Goal: Transaction & Acquisition: Book appointment/travel/reservation

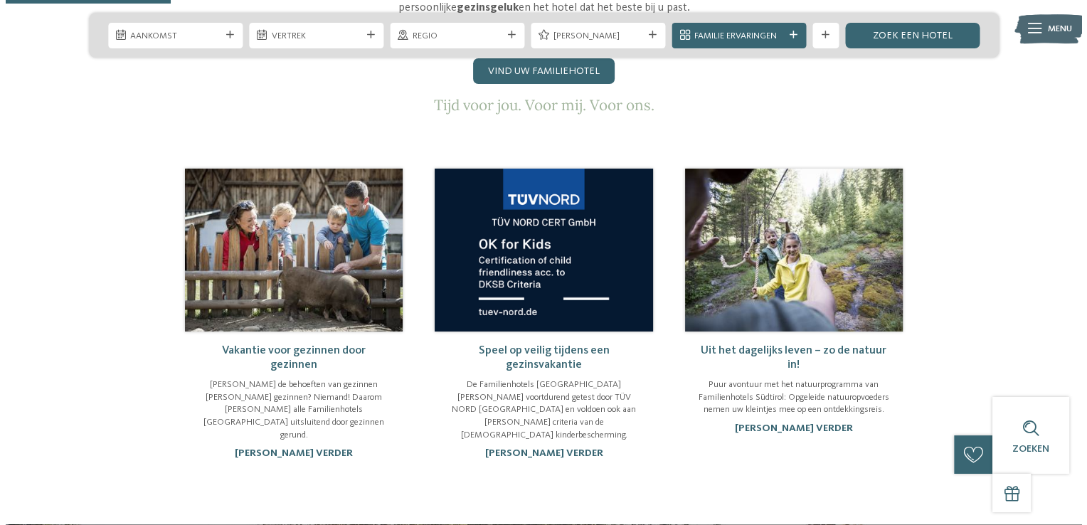
scroll to position [774, 0]
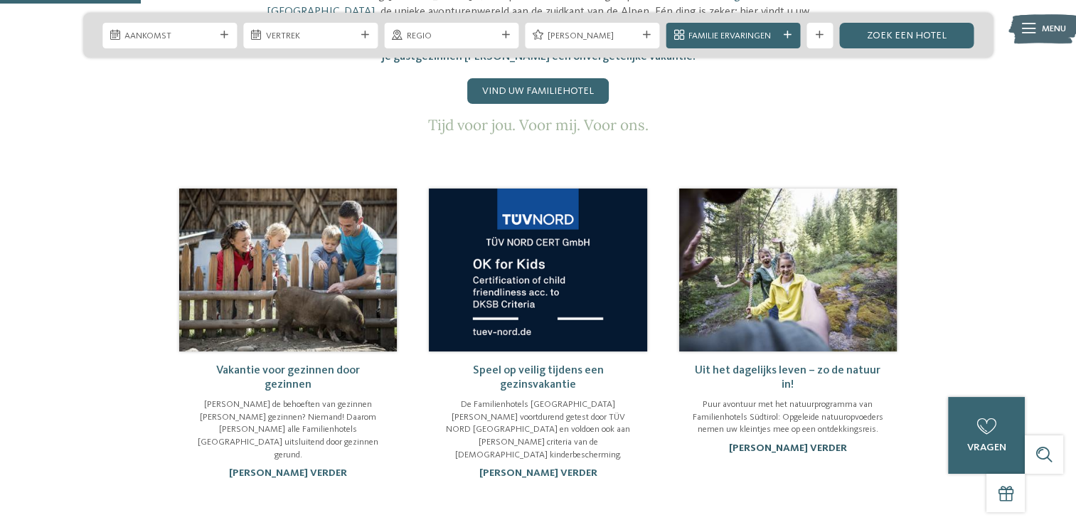
click at [791, 449] on link "[PERSON_NAME] verder" at bounding box center [788, 448] width 118 height 10
click at [794, 445] on link "[PERSON_NAME] verder" at bounding box center [788, 448] width 118 height 10
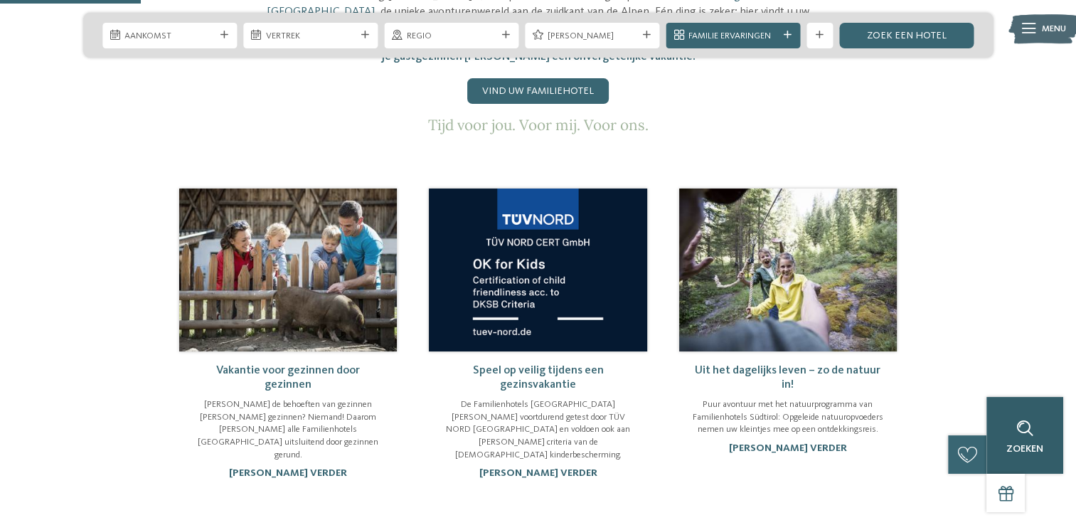
click at [1024, 433] on icon at bounding box center [1024, 428] width 16 height 16
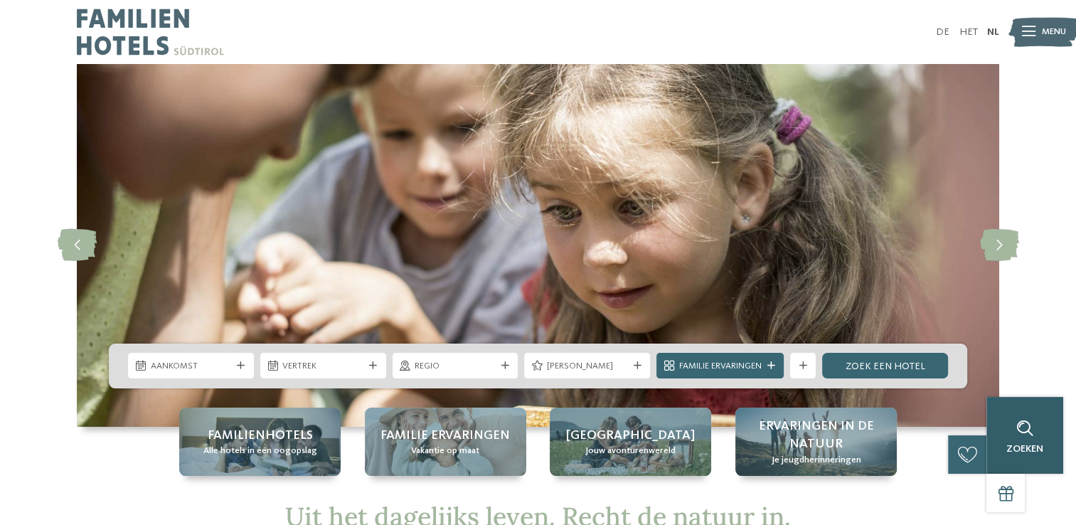
click at [1028, 442] on div "Zoeken" at bounding box center [1024, 435] width 77 height 77
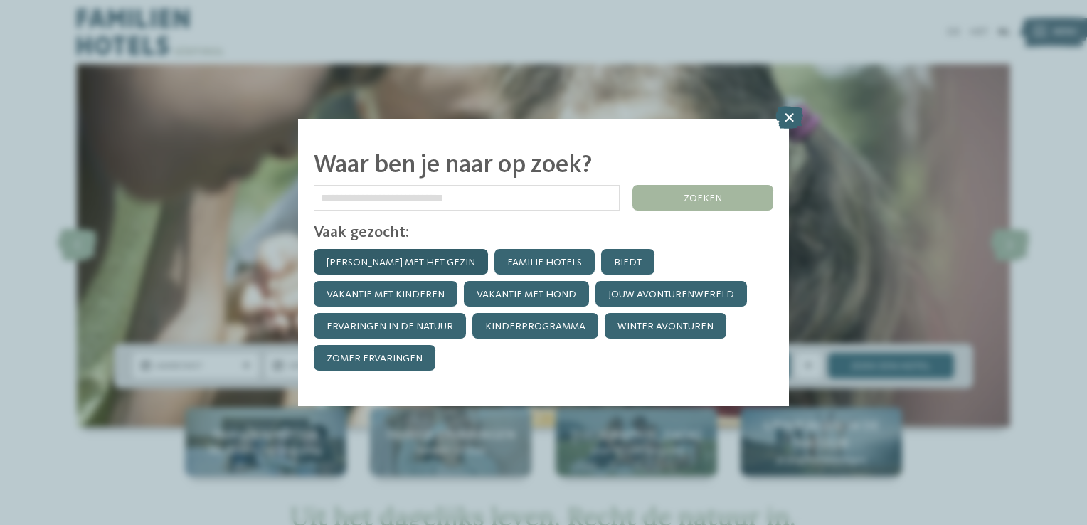
click at [395, 275] on link "[PERSON_NAME] met het gezin" at bounding box center [401, 262] width 174 height 26
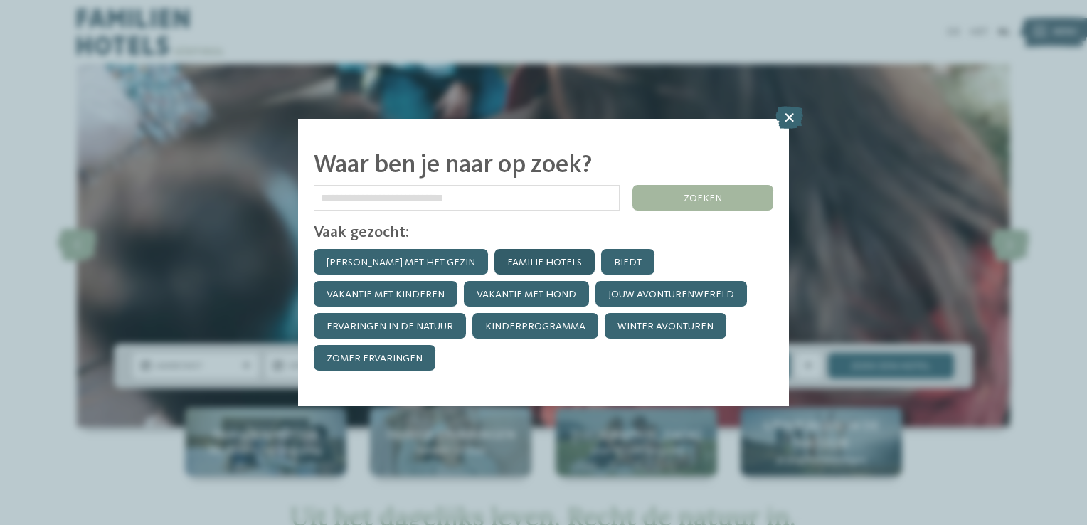
click at [521, 275] on link "Familie hotels" at bounding box center [544, 262] width 100 height 26
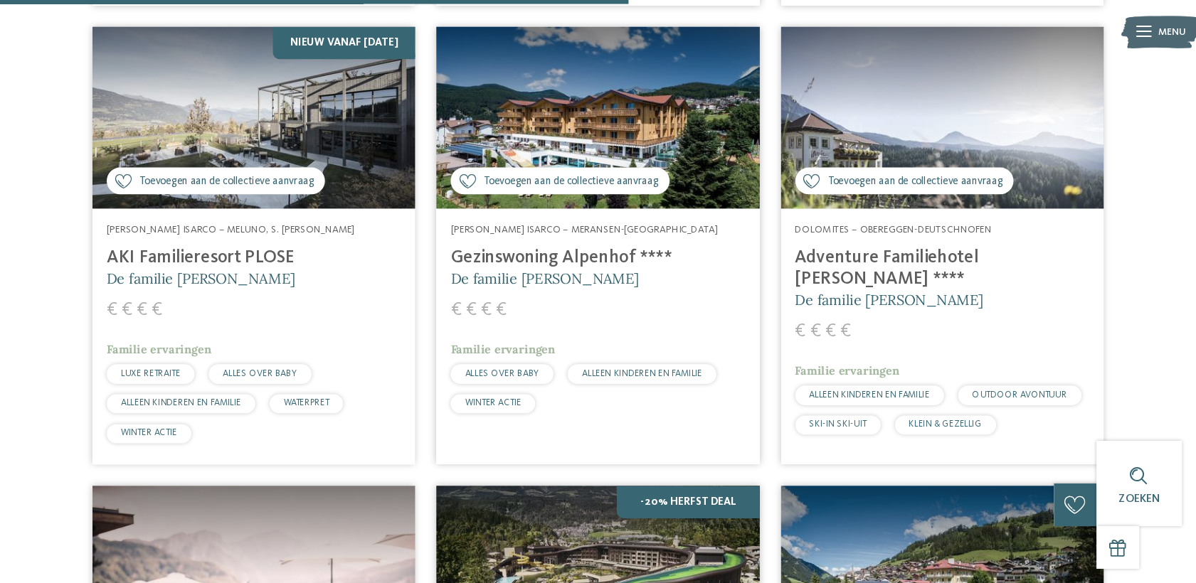
scroll to position [2521, 0]
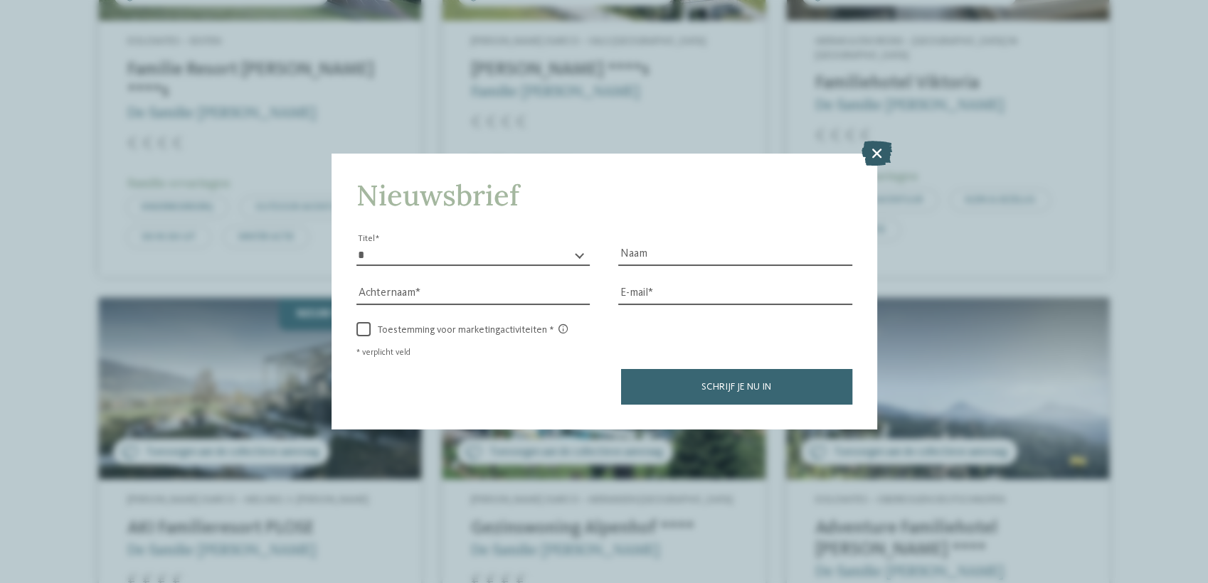
click at [871, 151] on icon at bounding box center [876, 152] width 31 height 25
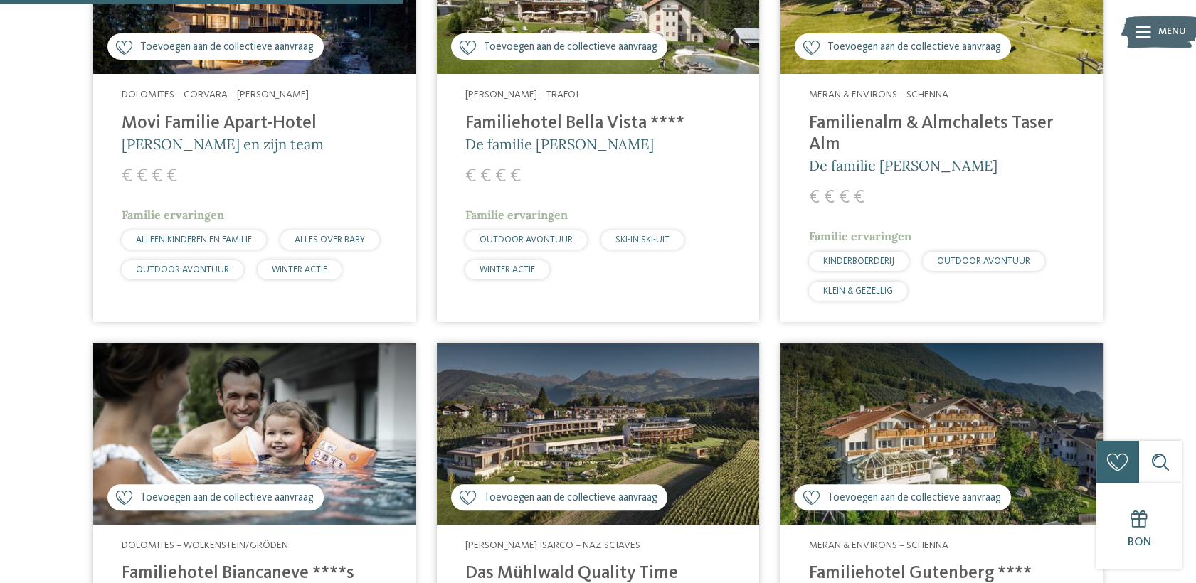
scroll to position [1433, 0]
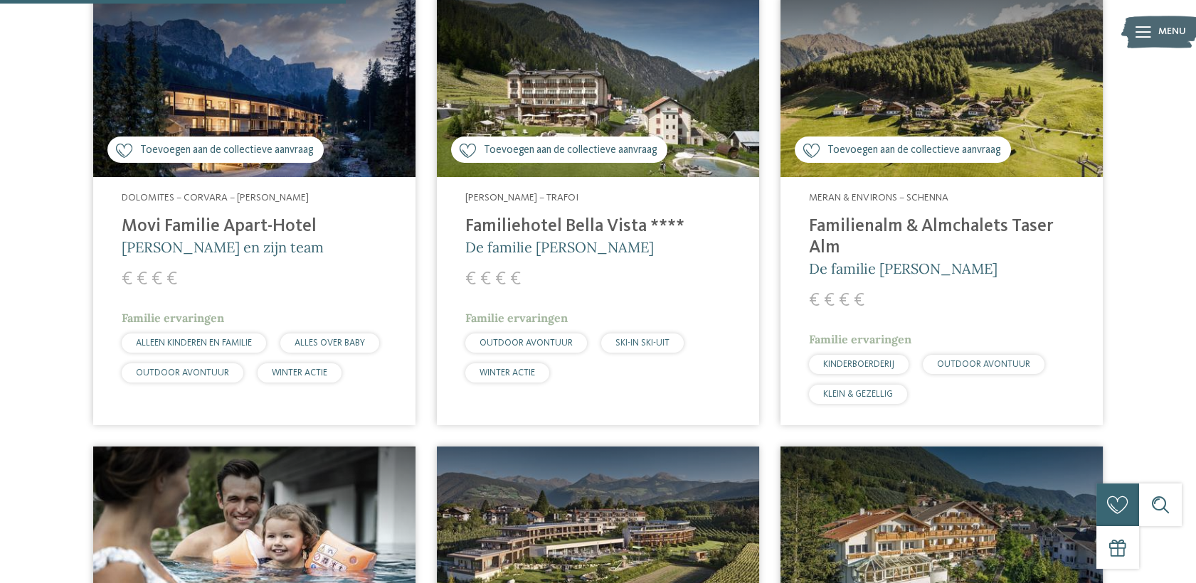
click at [213, 95] on img at bounding box center [254, 86] width 322 height 181
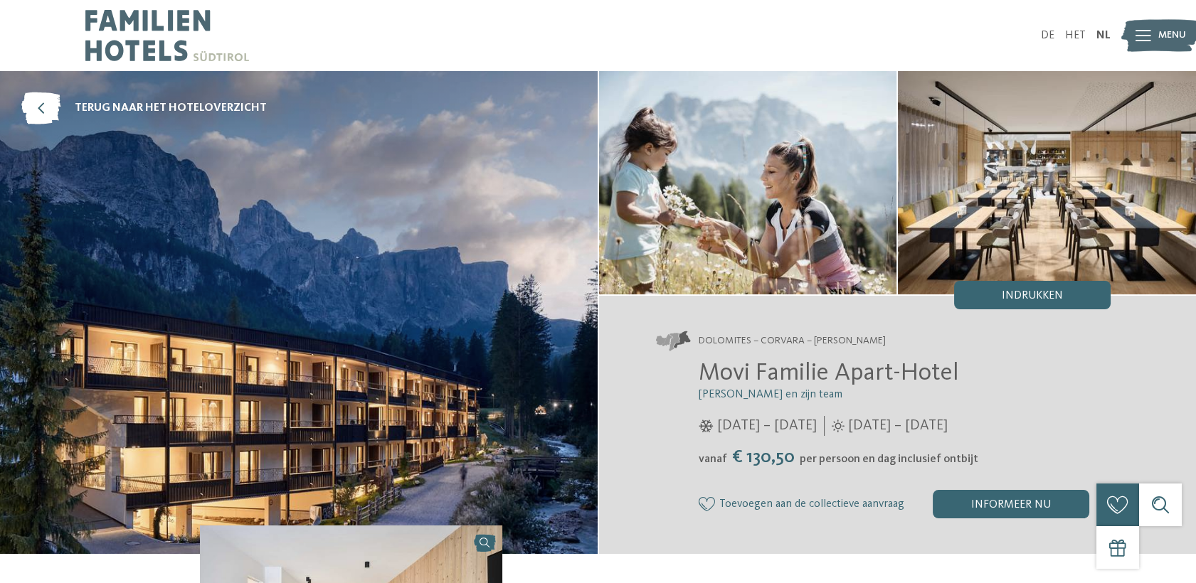
click at [366, 346] on img at bounding box center [298, 312] width 597 height 483
click at [336, 294] on img at bounding box center [298, 312] width 597 height 483
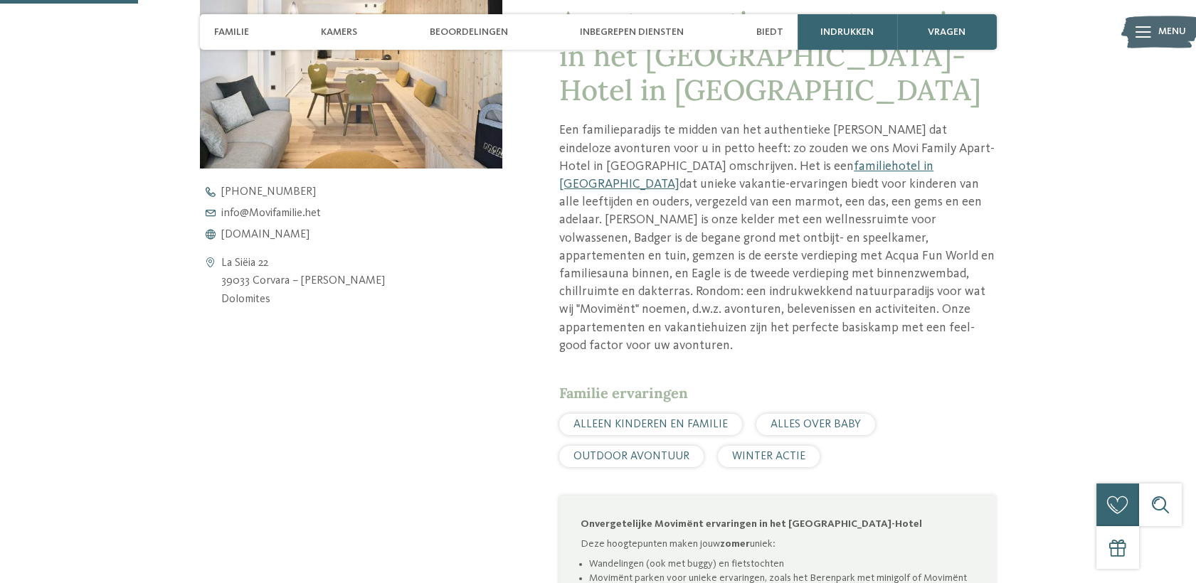
scroll to position [588, 0]
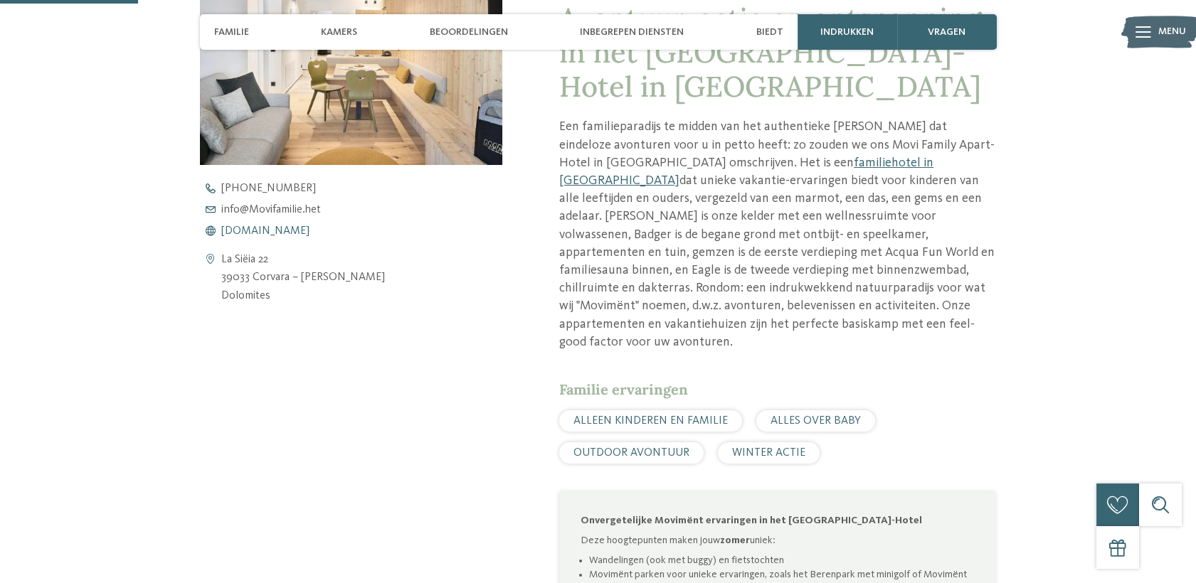
click at [250, 229] on span "www.movifamily.it" at bounding box center [265, 230] width 88 height 11
